Goal: Go to known website: Access a specific website the user already knows

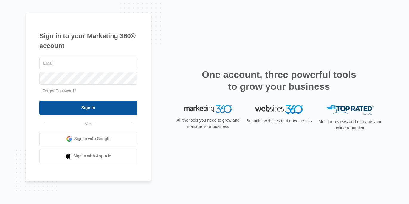
type input "[EMAIL_ADDRESS][DOMAIN_NAME]"
click at [97, 104] on input "Sign In" at bounding box center [88, 108] width 98 height 14
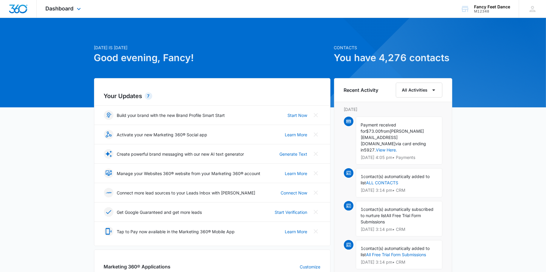
click at [75, 13] on div "Dashboard Apps Reputation Websites Forms CRM Email Social Shop Payments POS Con…" at bounding box center [64, 9] width 55 height 18
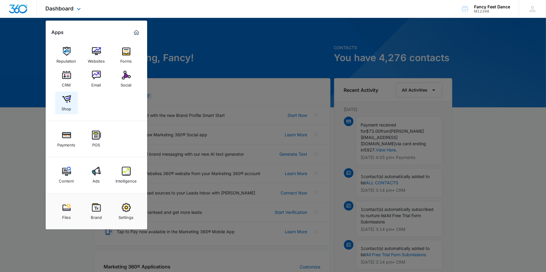
click at [67, 97] on img at bounding box center [66, 99] width 9 height 9
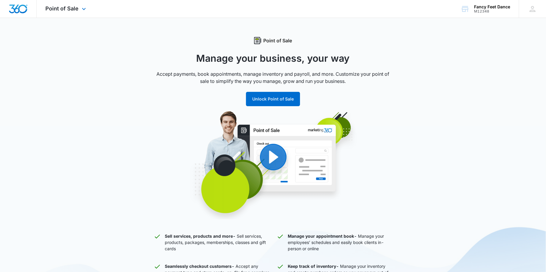
click at [66, 14] on div "Point of Sale Apps Reputation Websites Forms CRM Email Social Shop Payments POS…" at bounding box center [67, 9] width 60 height 18
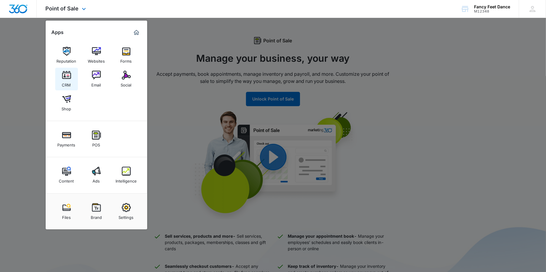
click at [64, 70] on link "CRM" at bounding box center [66, 79] width 23 height 23
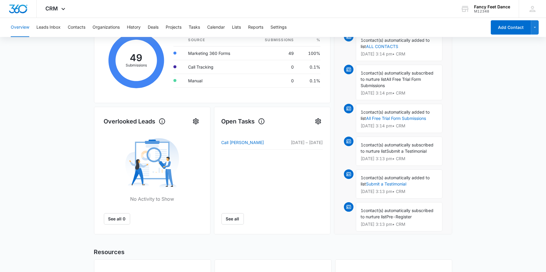
scroll to position [206, 0]
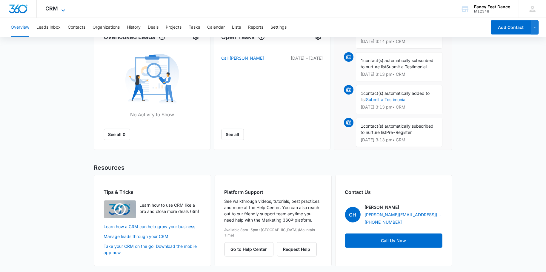
click at [64, 9] on icon at bounding box center [63, 10] width 7 height 7
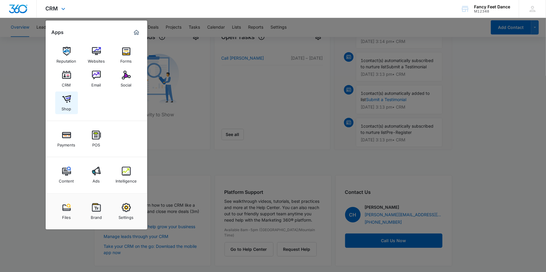
click at [67, 104] on div "Shop" at bounding box center [67, 108] width 10 height 8
